Goal: Task Accomplishment & Management: Manage account settings

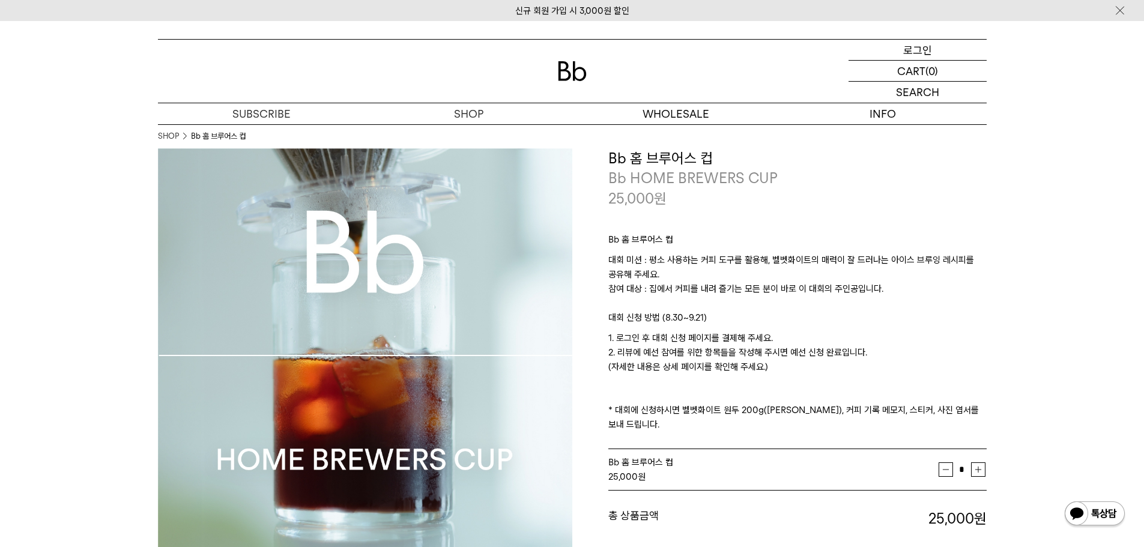
click at [926, 49] on p "로그인" at bounding box center [917, 50] width 29 height 20
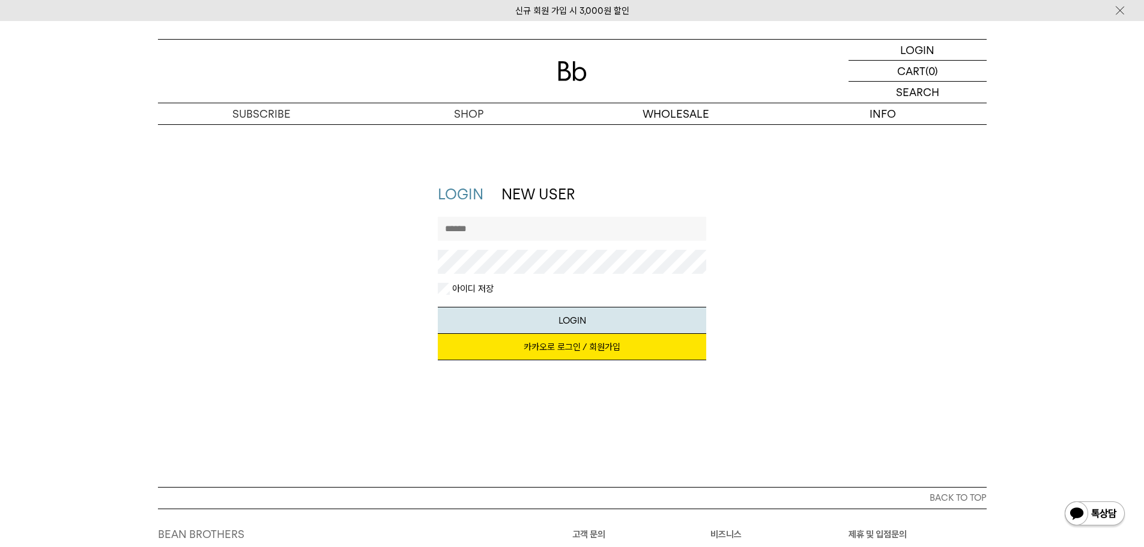
click at [585, 351] on link "카카오로 로그인 / 회원가입" at bounding box center [572, 347] width 268 height 26
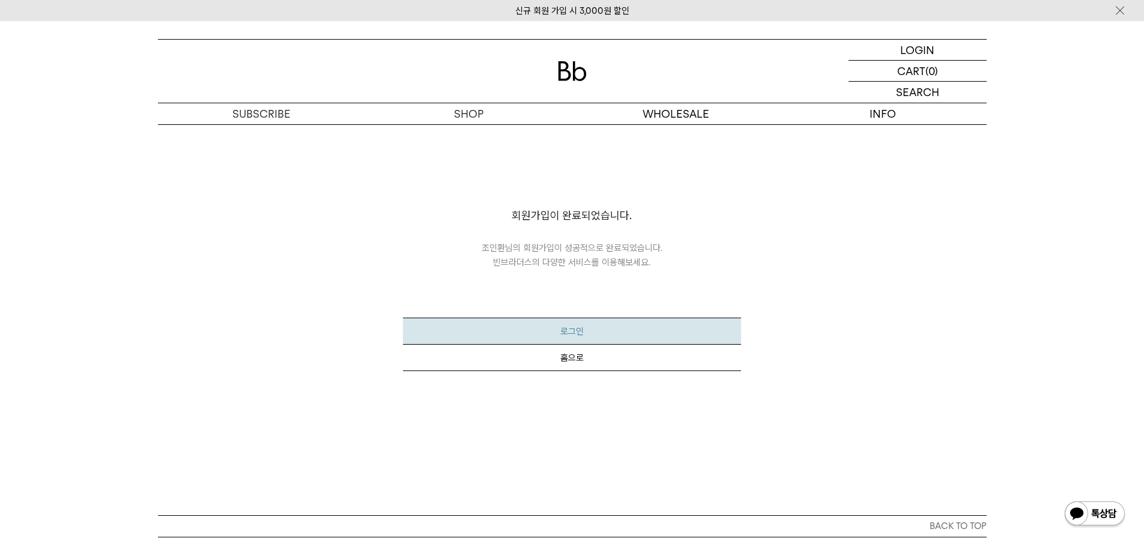
click at [540, 329] on button "로그인" at bounding box center [572, 331] width 338 height 27
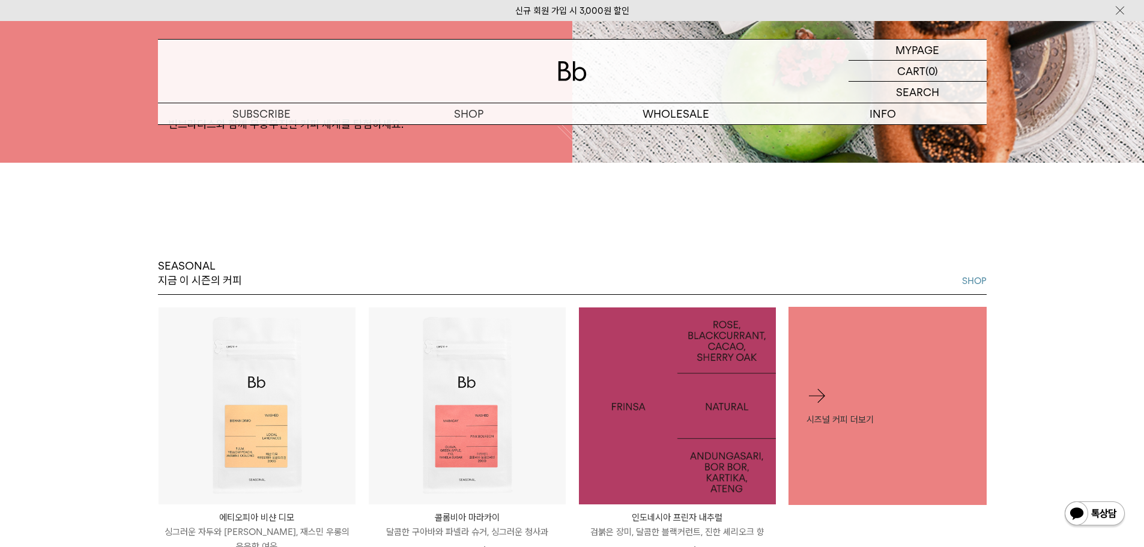
scroll to position [165, 0]
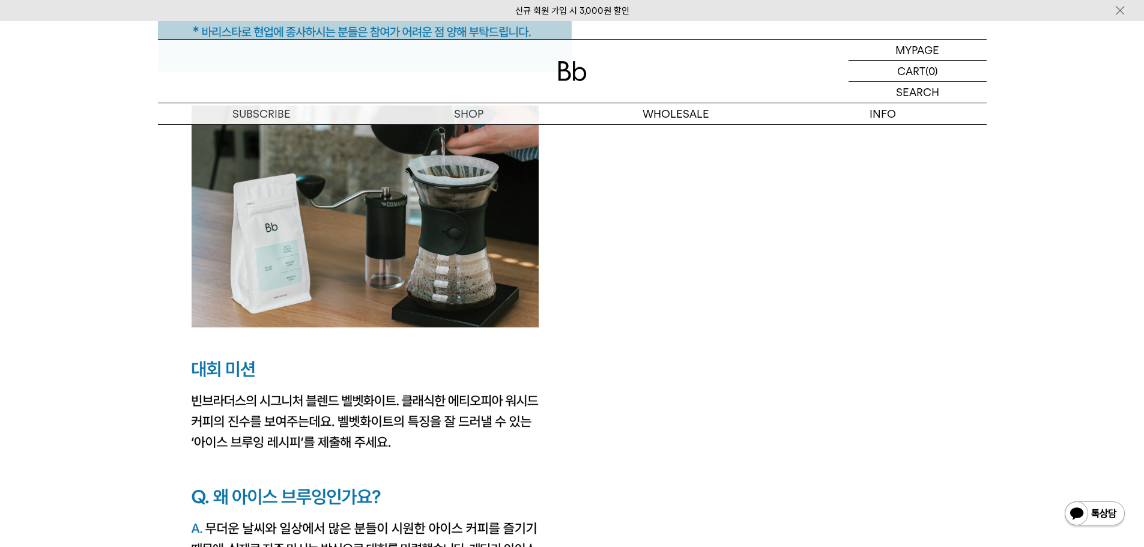
scroll to position [1742, 0]
